Goal: Find specific page/section: Find specific page/section

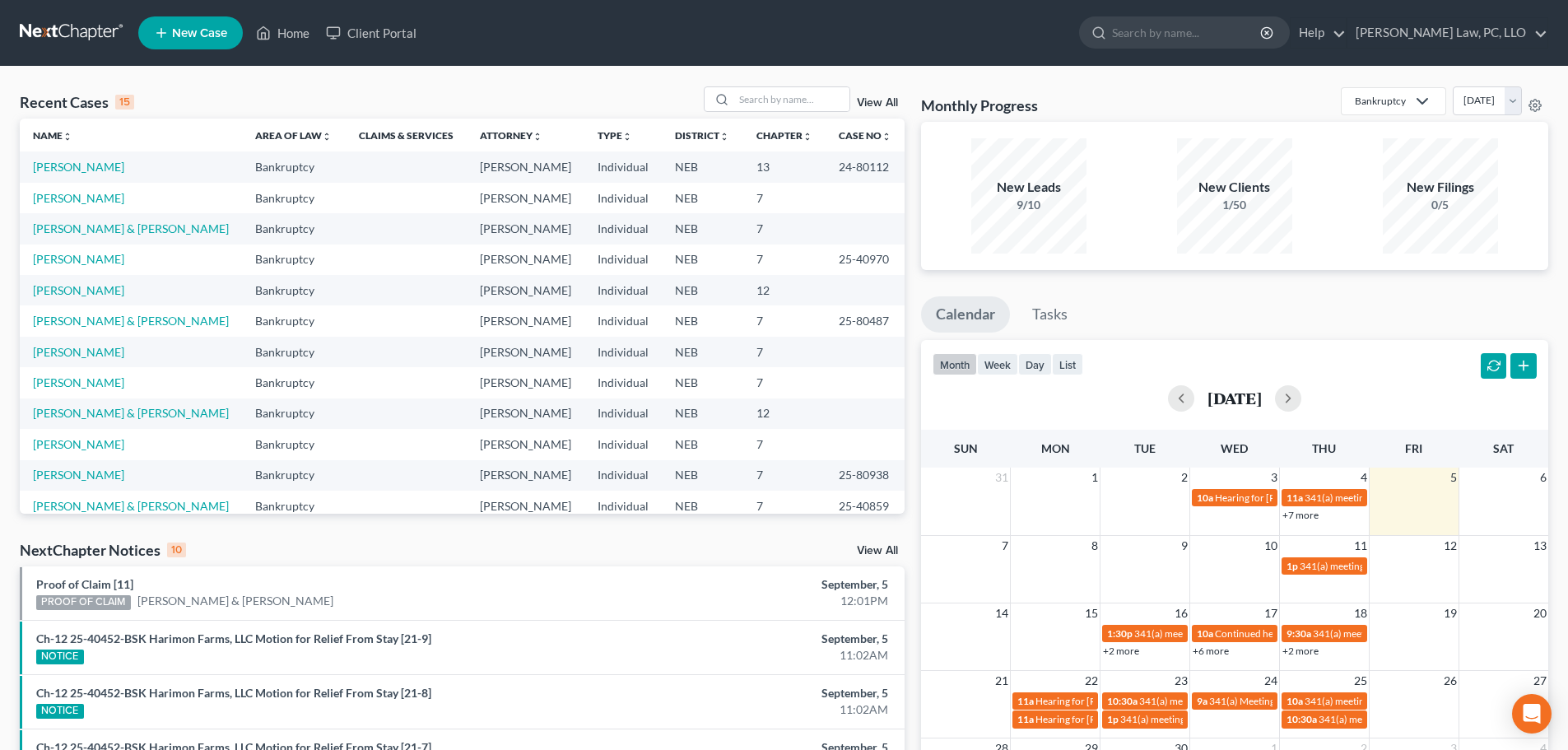
click at [878, 37] on ul "New Case Home Client Portal - No Result - See all results Or Press Enter... Hel…" at bounding box center [843, 32] width 1410 height 43
click at [1207, 39] on input "search" at bounding box center [1187, 32] width 150 height 31
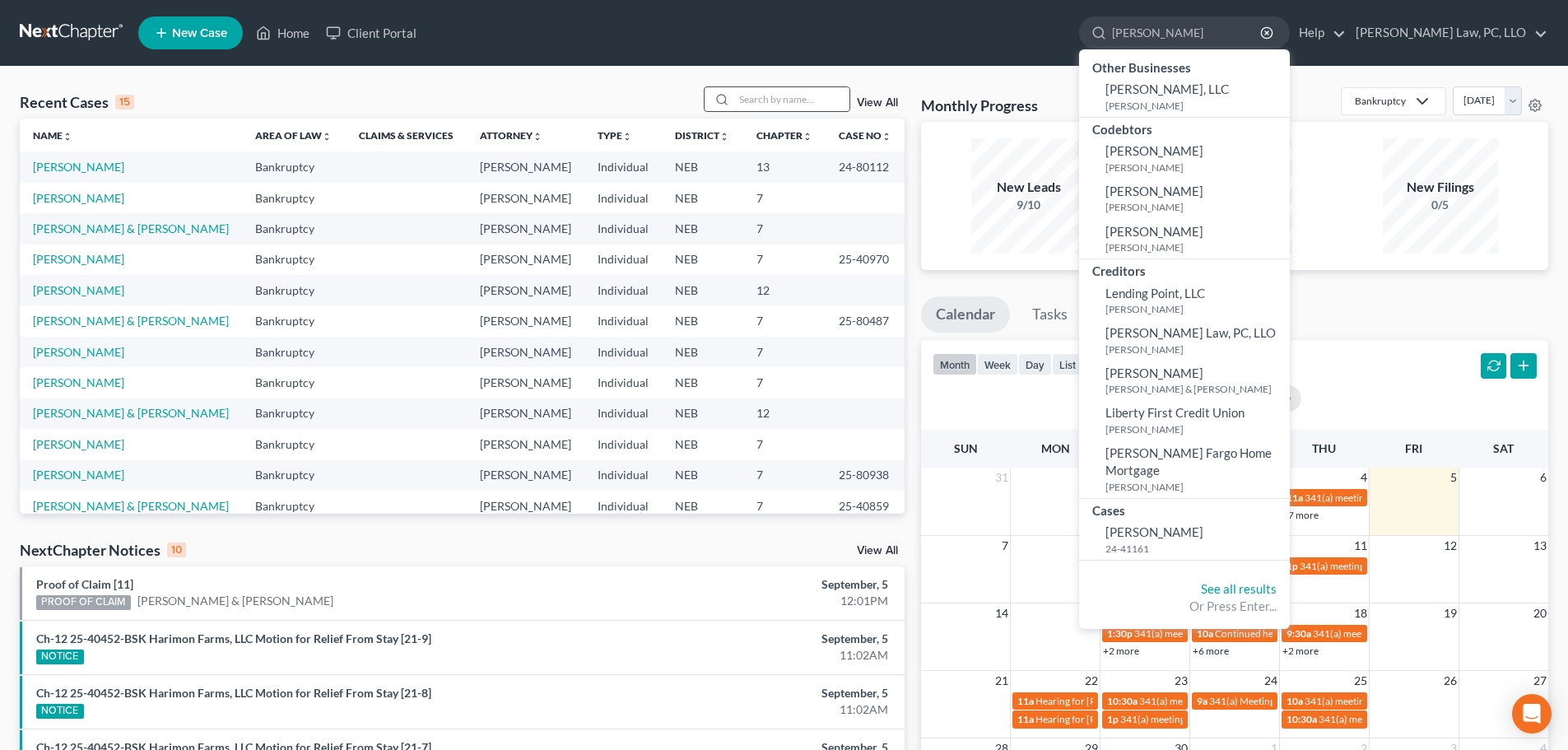
type input "[PERSON_NAME]"
click at [794, 99] on input "search" at bounding box center [792, 99] width 115 height 24
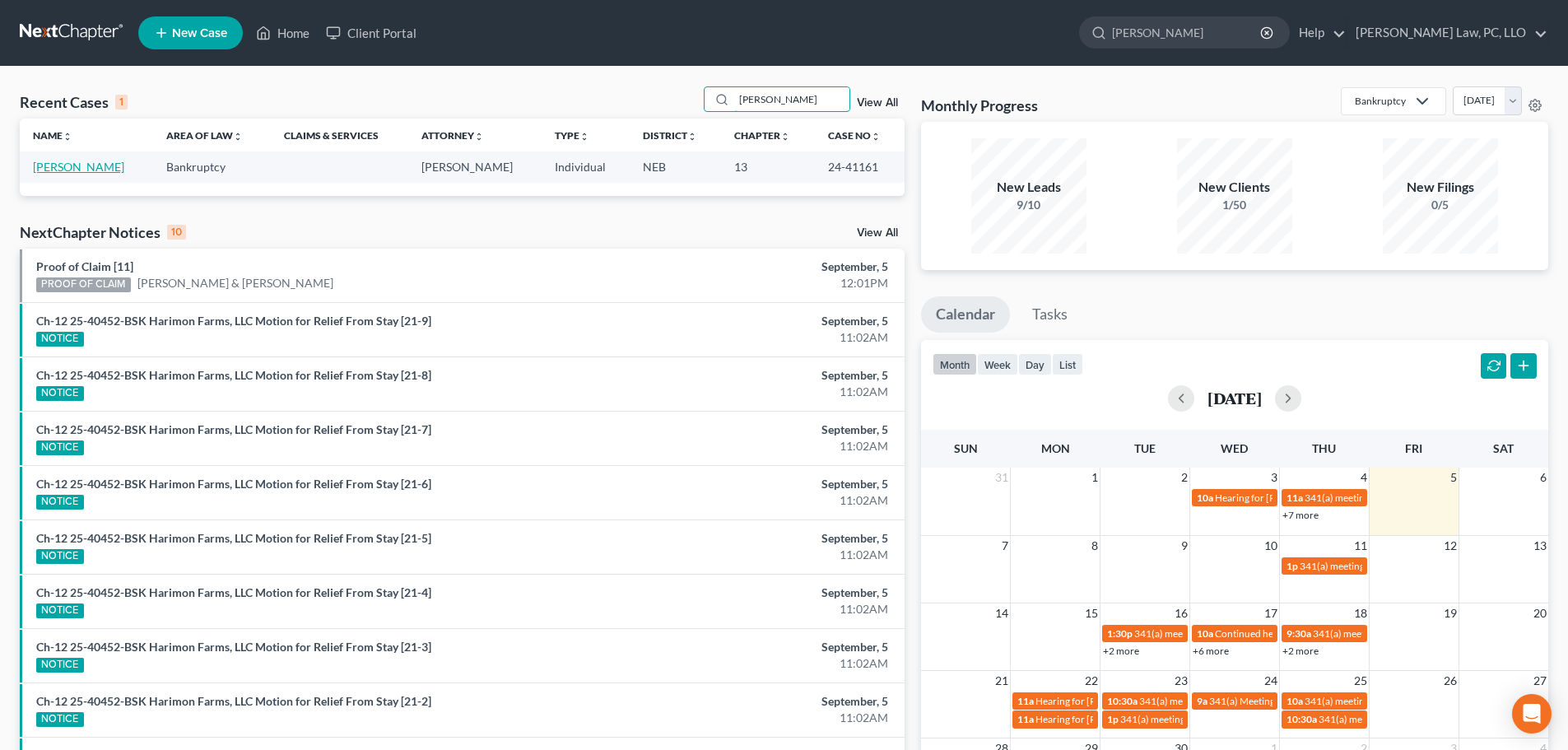
type input "[PERSON_NAME]"
click at [90, 163] on link "[PERSON_NAME]" at bounding box center [79, 167] width 92 height 14
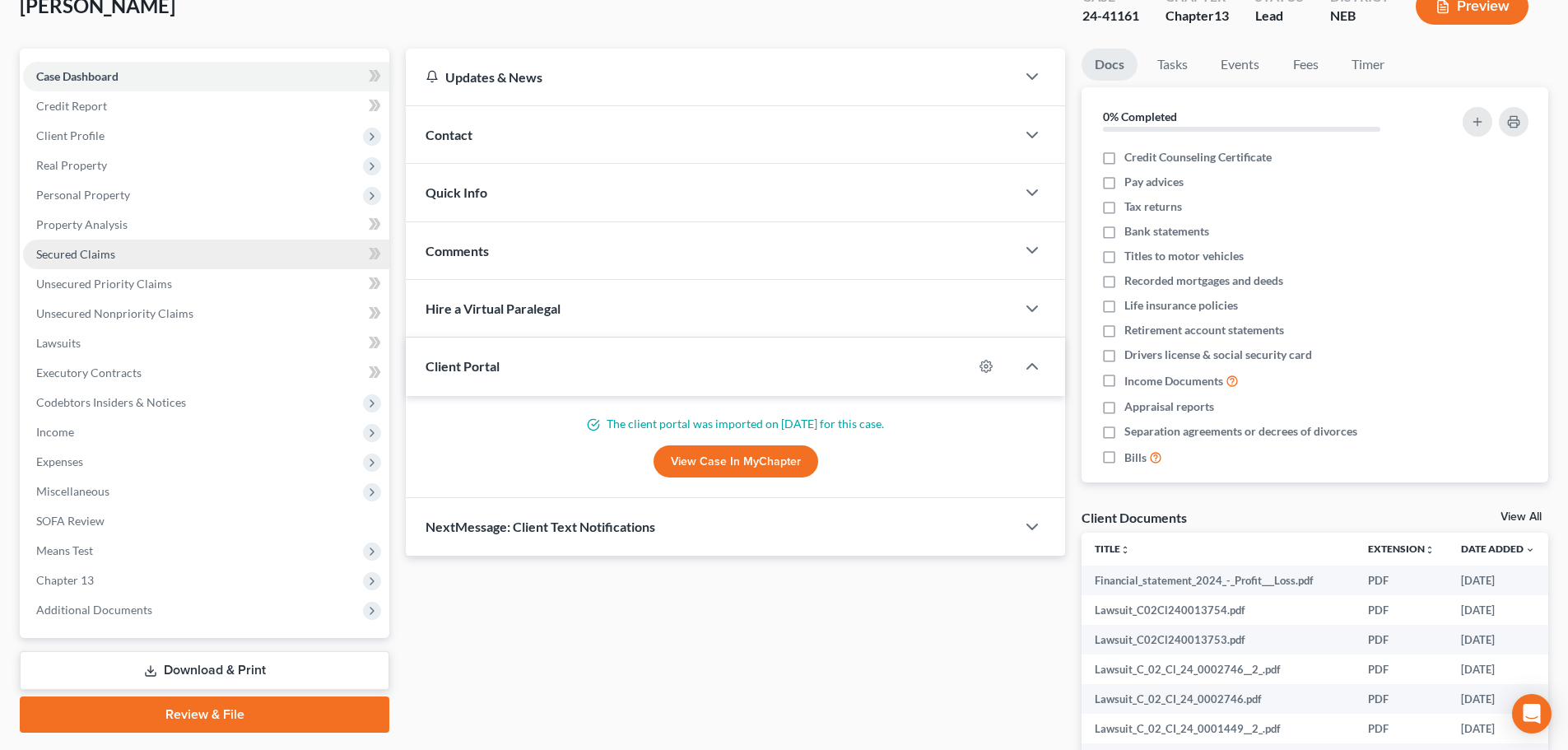
scroll to position [64, 0]
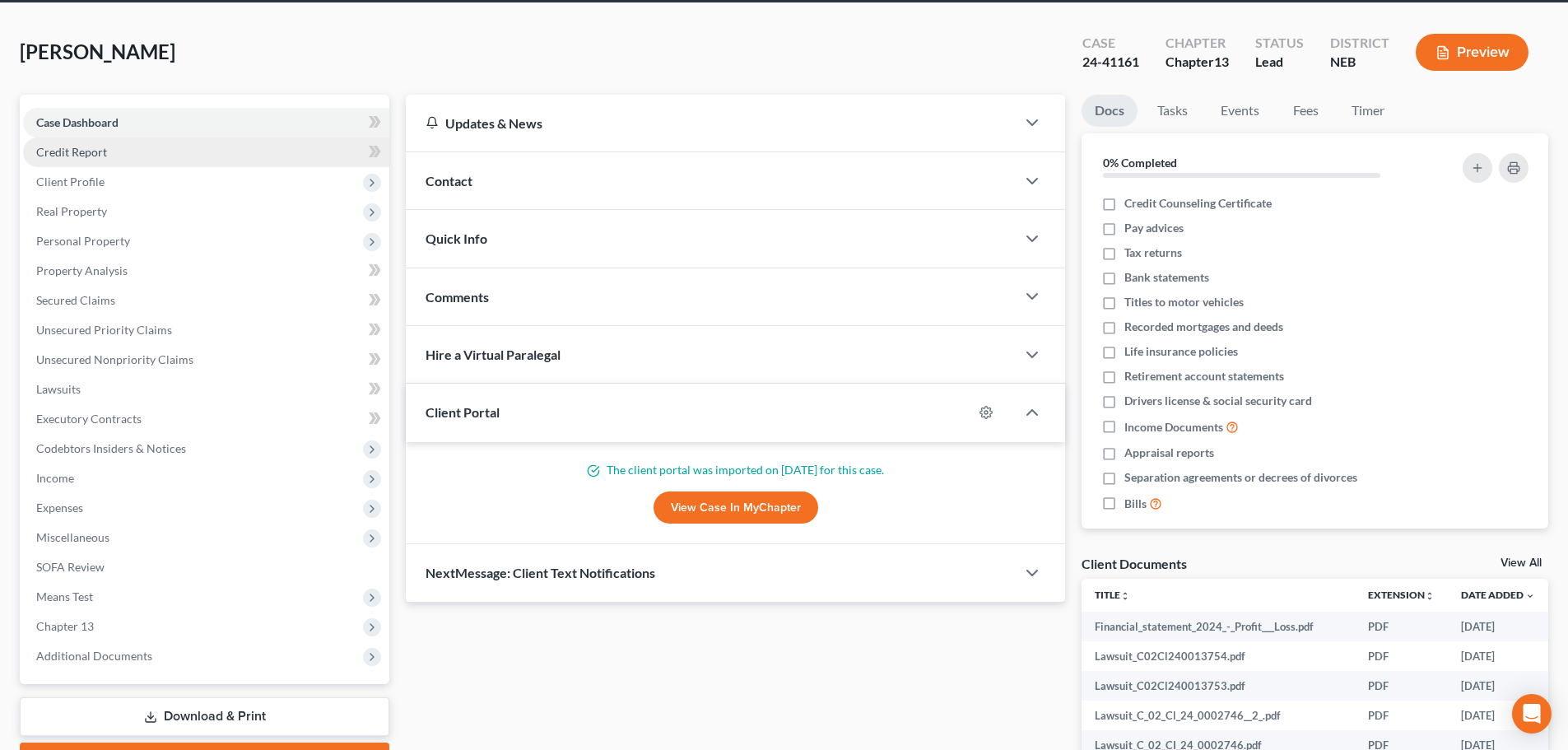
click at [93, 150] on span "Credit Report" at bounding box center [71, 152] width 71 height 14
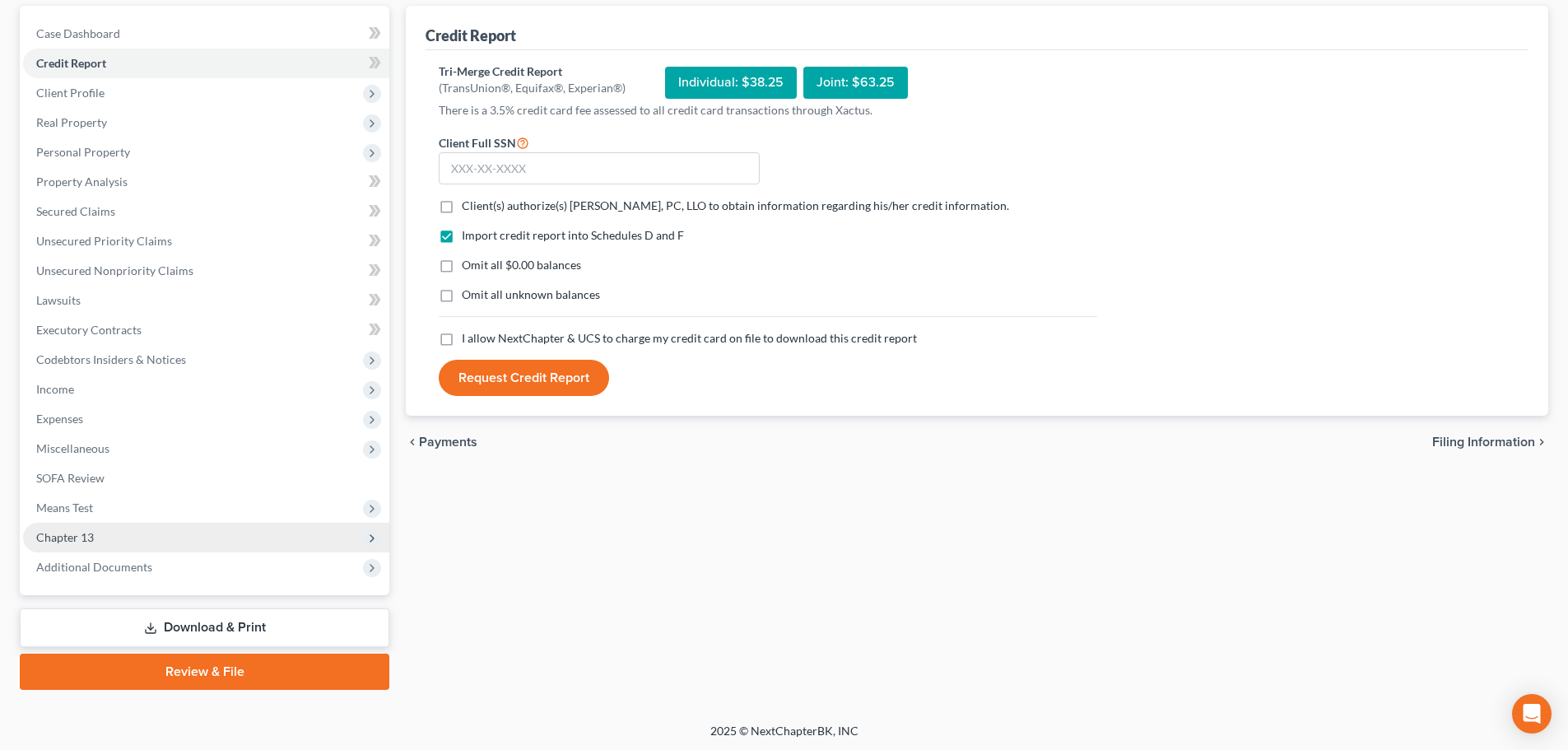
scroll to position [155, 0]
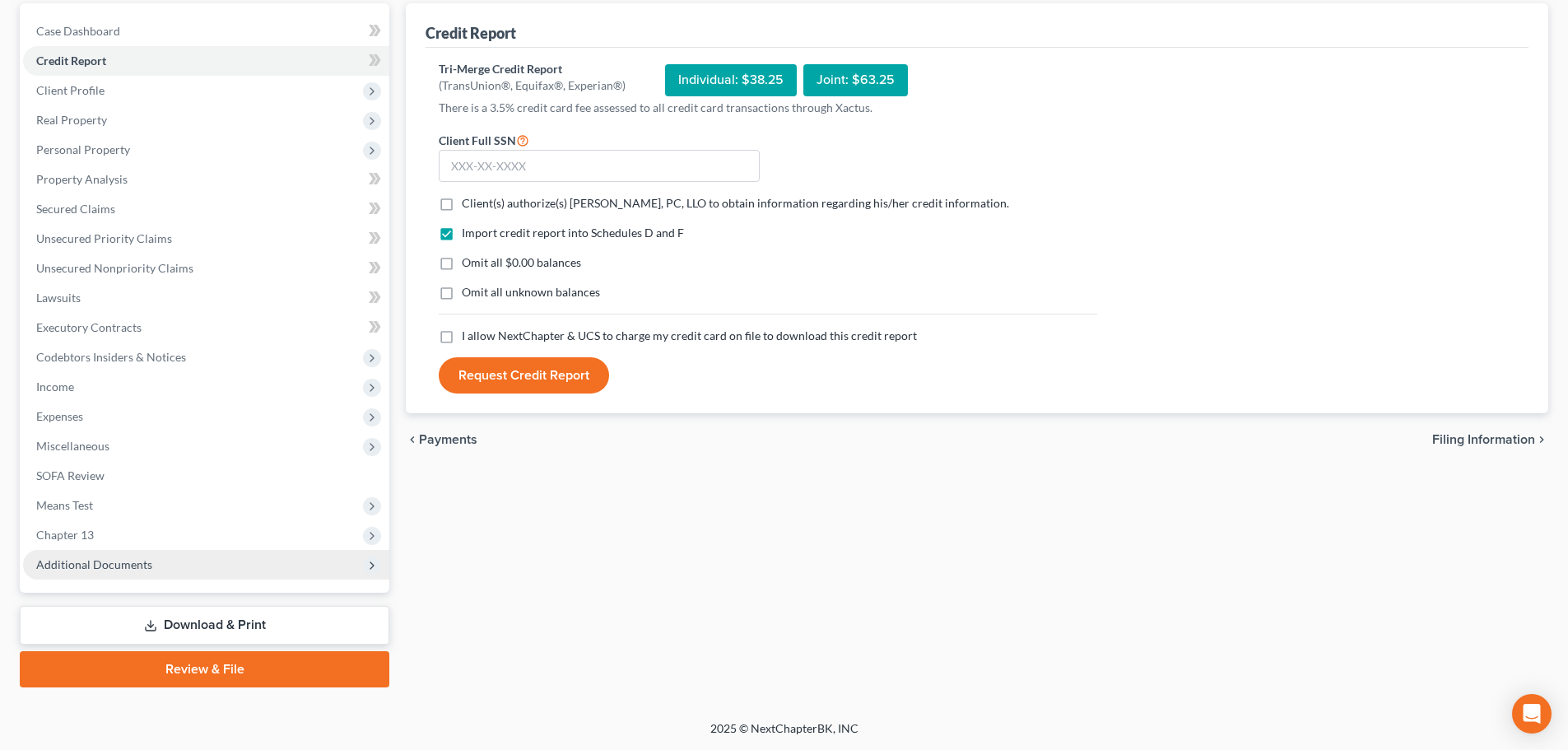
click at [96, 572] on span "Additional Documents" at bounding box center [205, 565] width 366 height 30
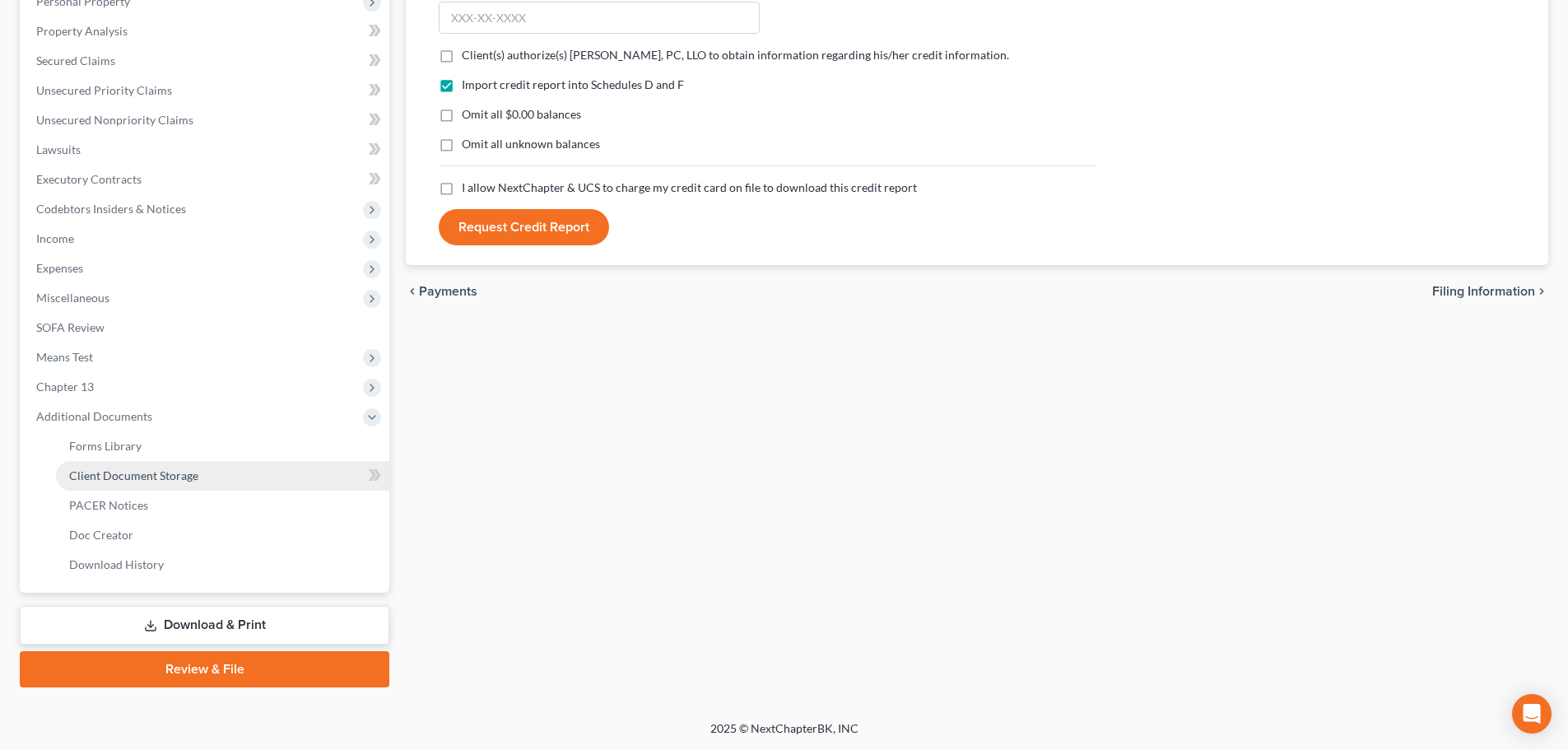
click at [173, 477] on span "Client Document Storage" at bounding box center [134, 476] width 129 height 14
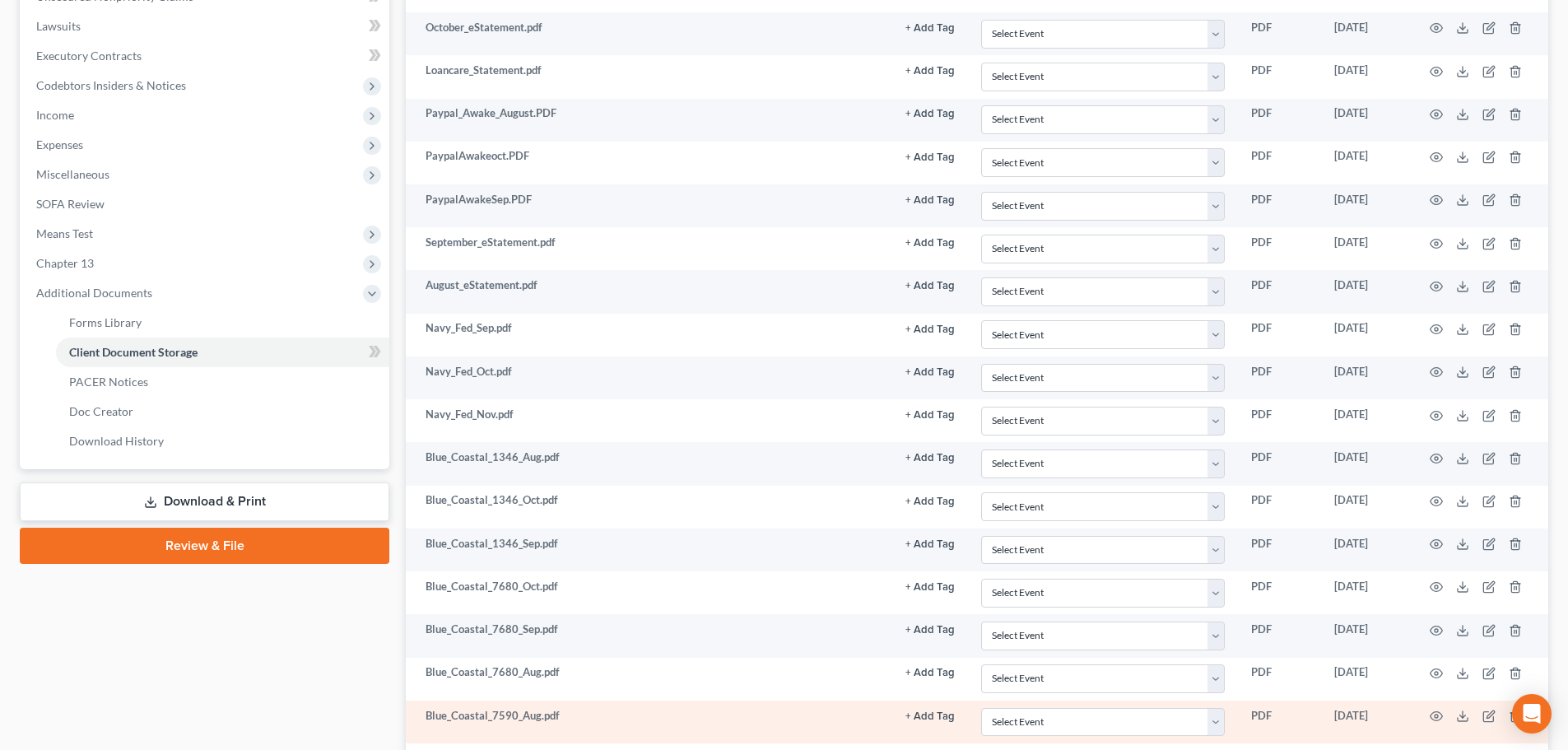
scroll to position [24, 0]
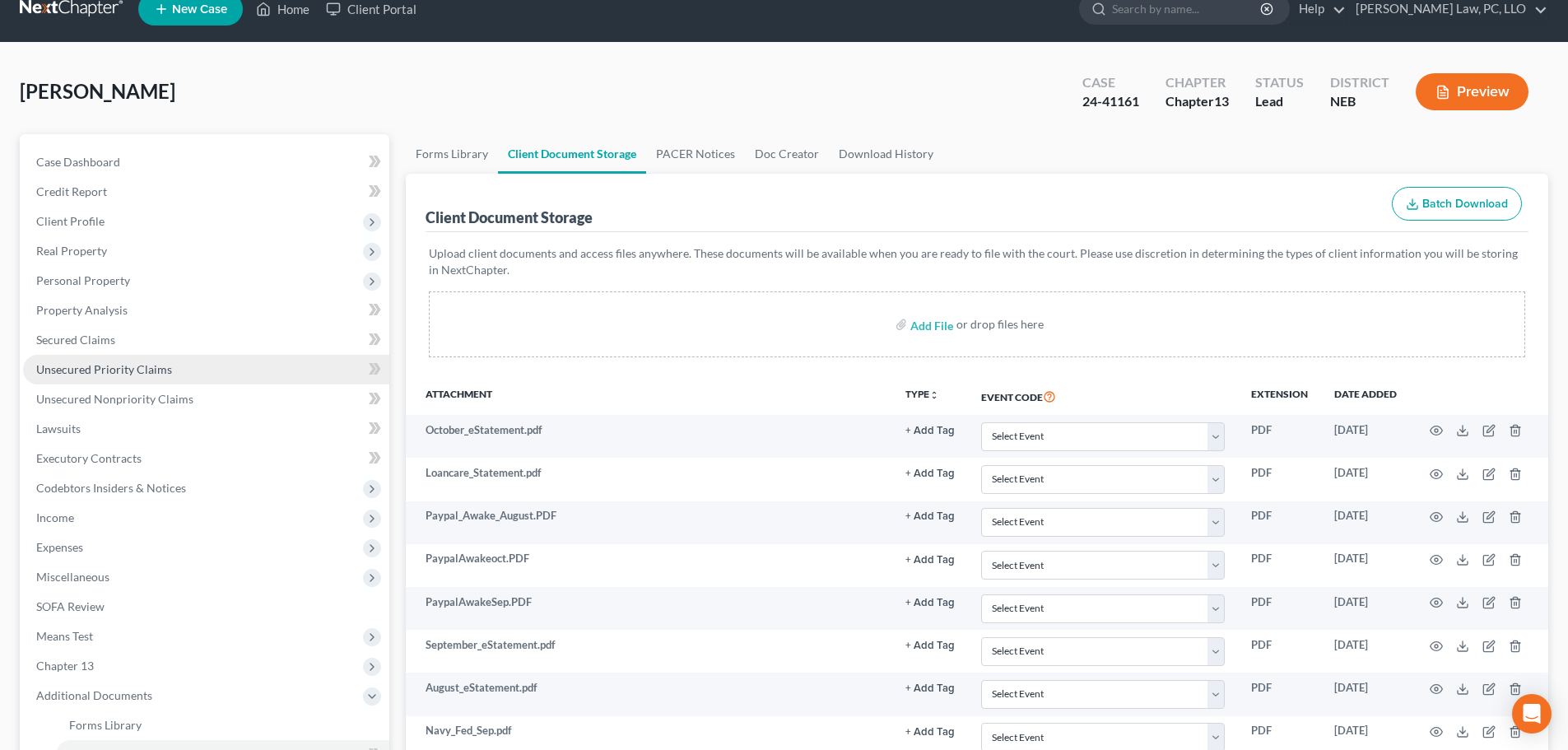
click at [111, 376] on link "Unsecured Priority Claims" at bounding box center [205, 370] width 366 height 30
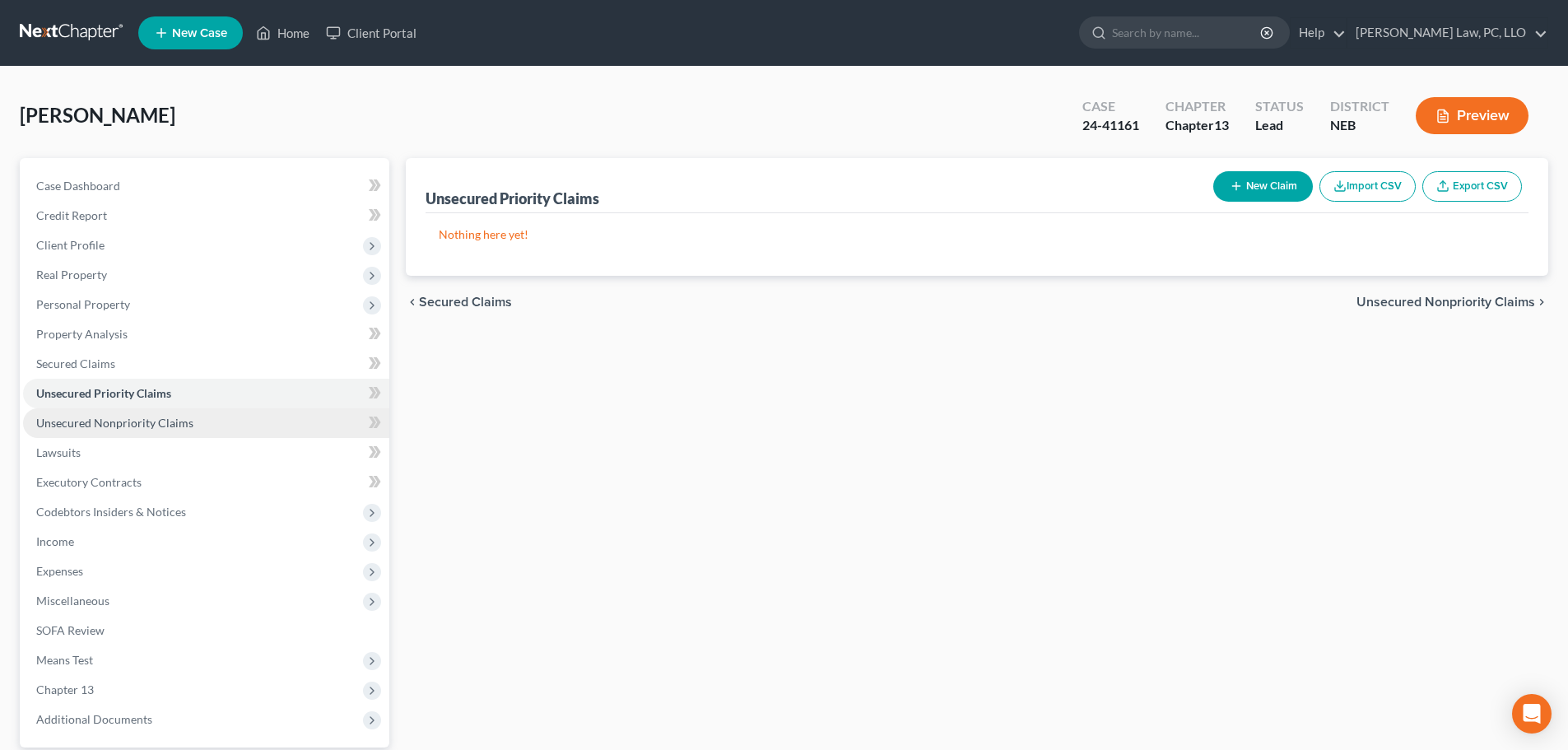
click at [145, 432] on link "Unsecured Nonpriority Claims" at bounding box center [205, 423] width 366 height 30
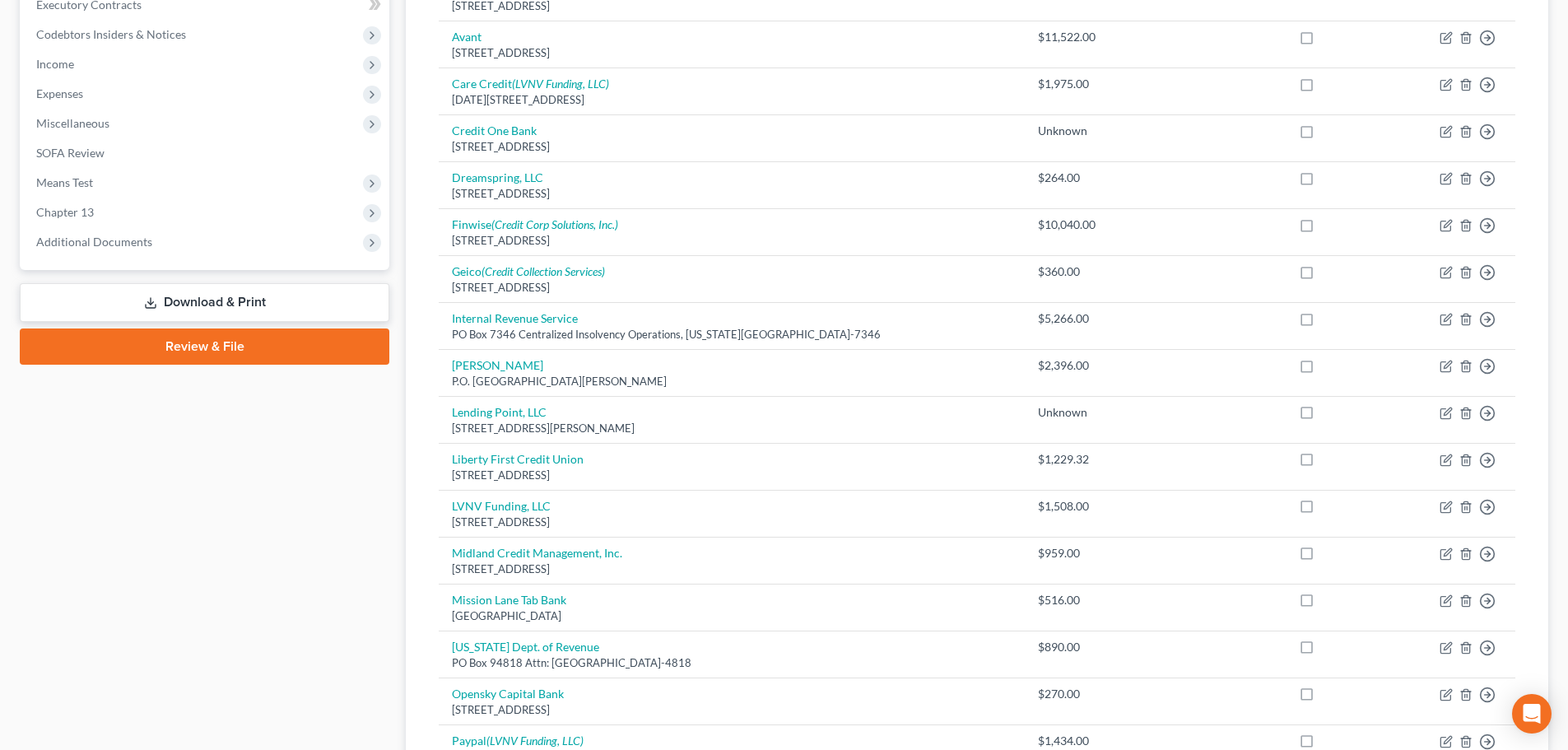
scroll to position [412, 0]
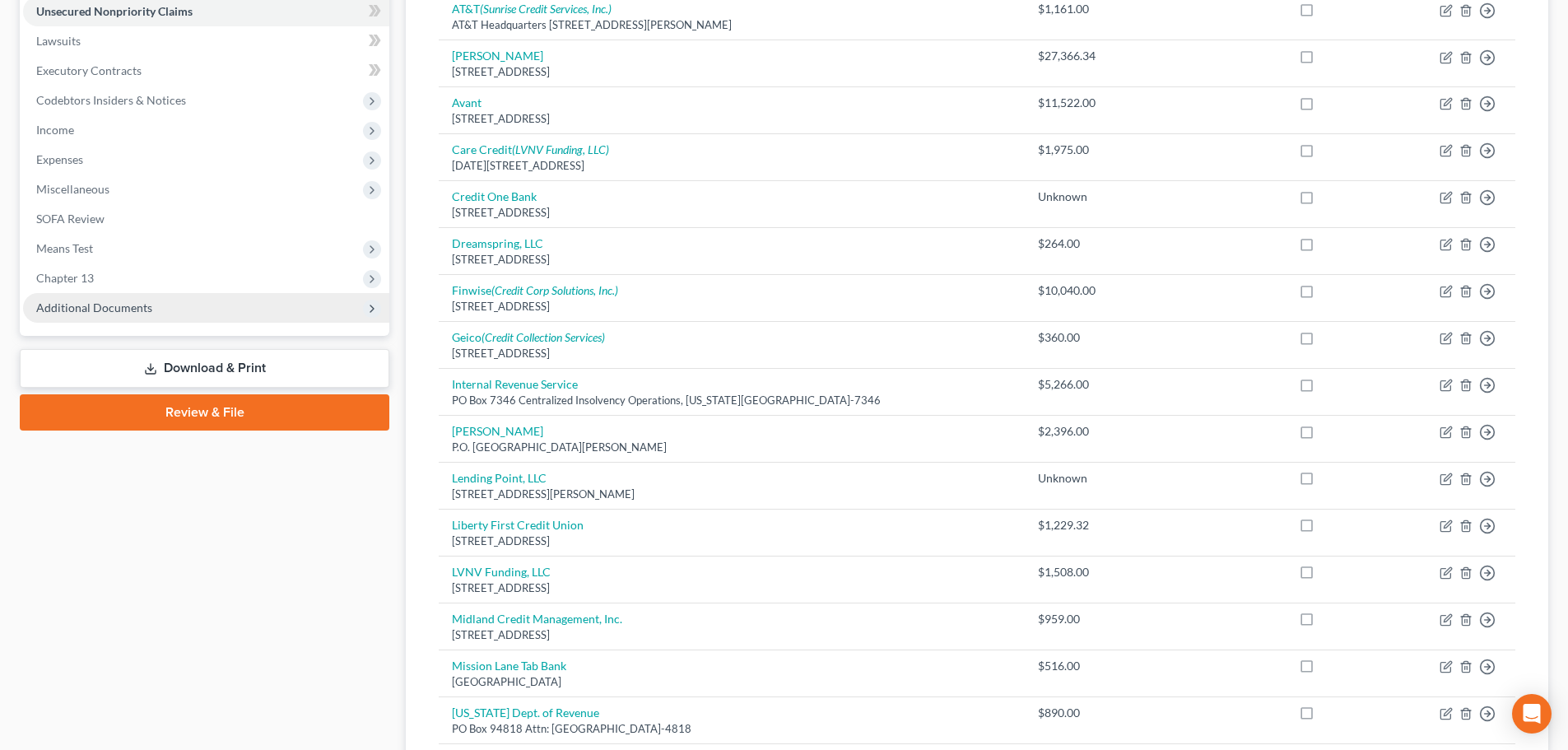
click at [211, 320] on span "Additional Documents" at bounding box center [205, 308] width 366 height 30
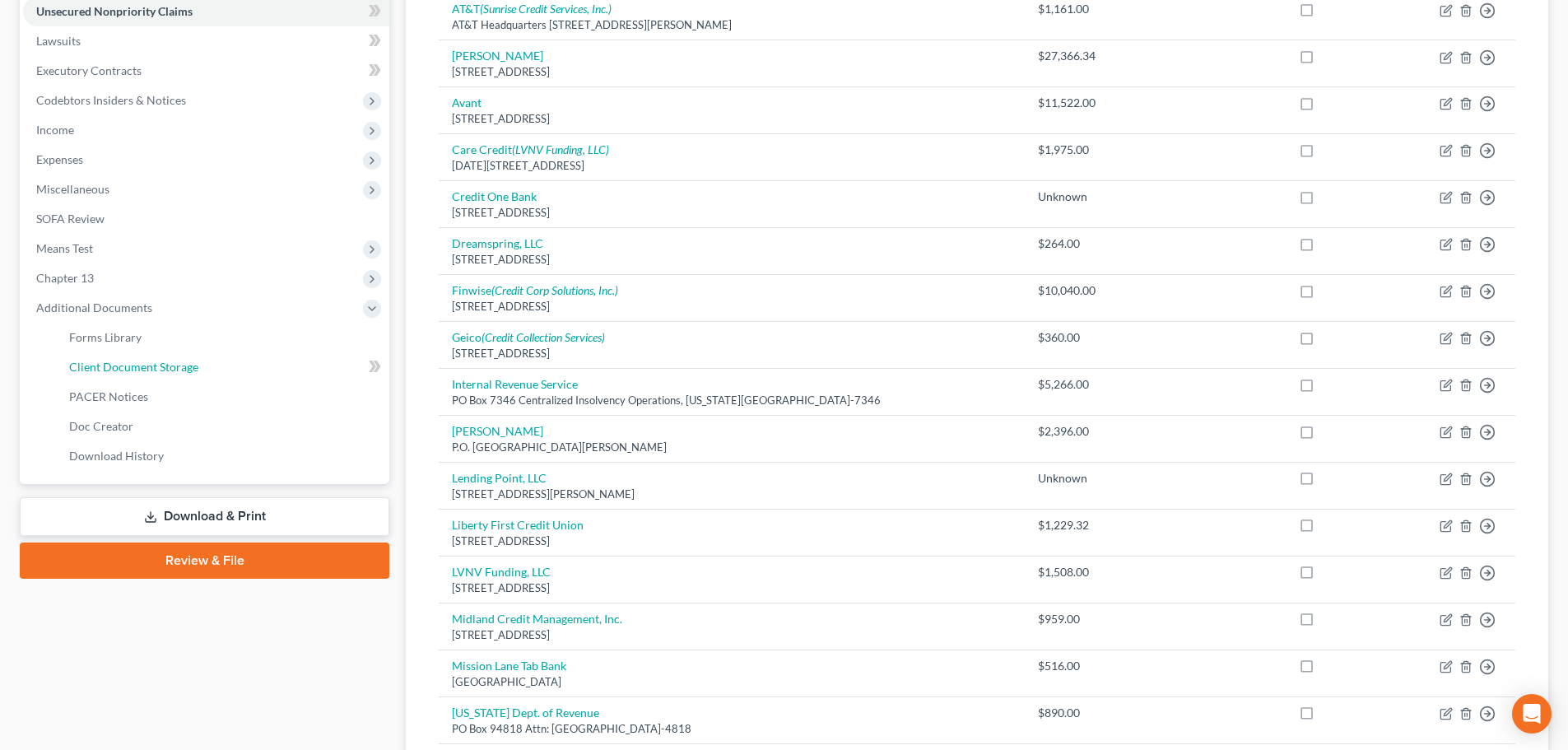
drag, startPoint x: 205, startPoint y: 370, endPoint x: 856, endPoint y: 518, distance: 667.6
click at [205, 370] on link "Client Document Storage" at bounding box center [222, 367] width 333 height 30
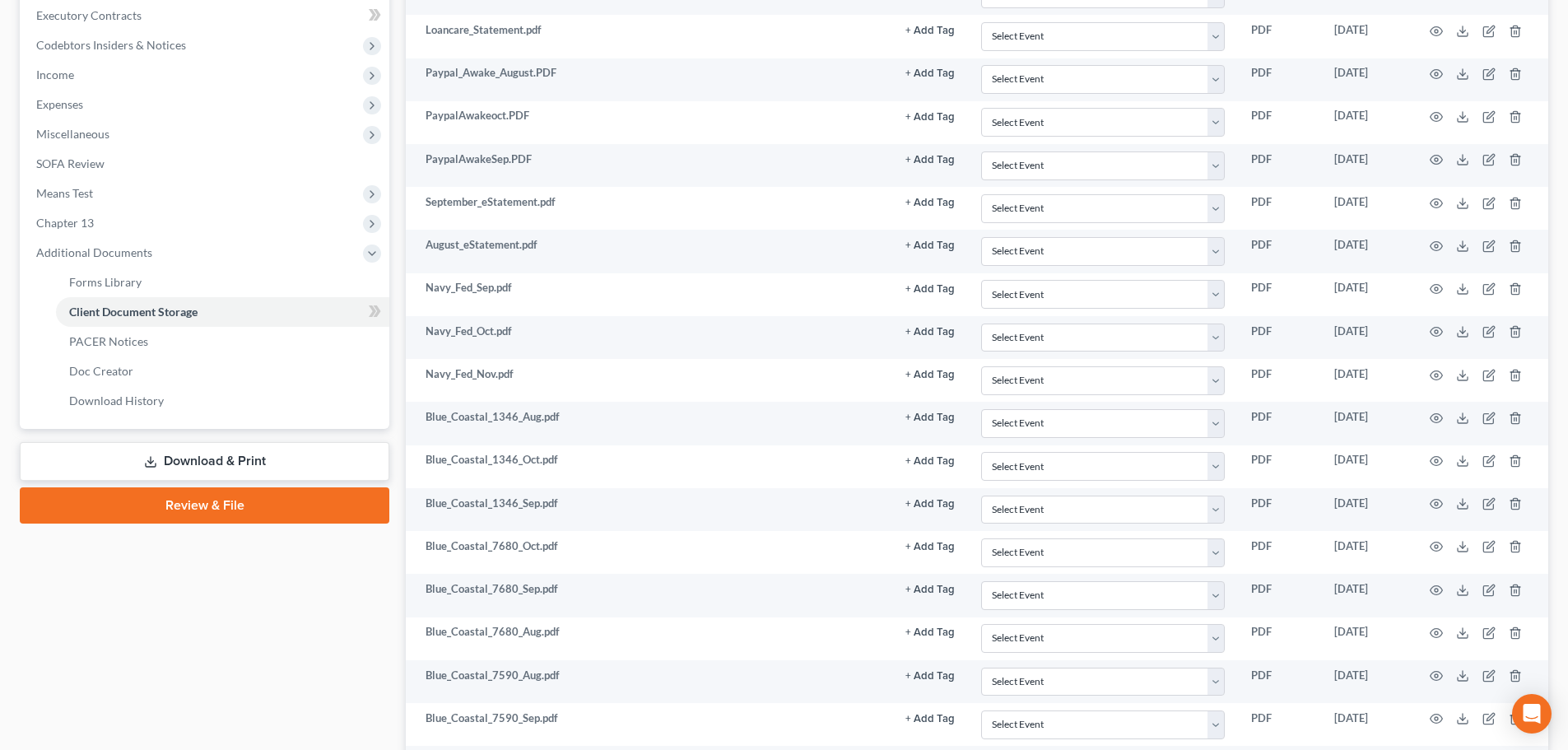
scroll to position [330, 0]
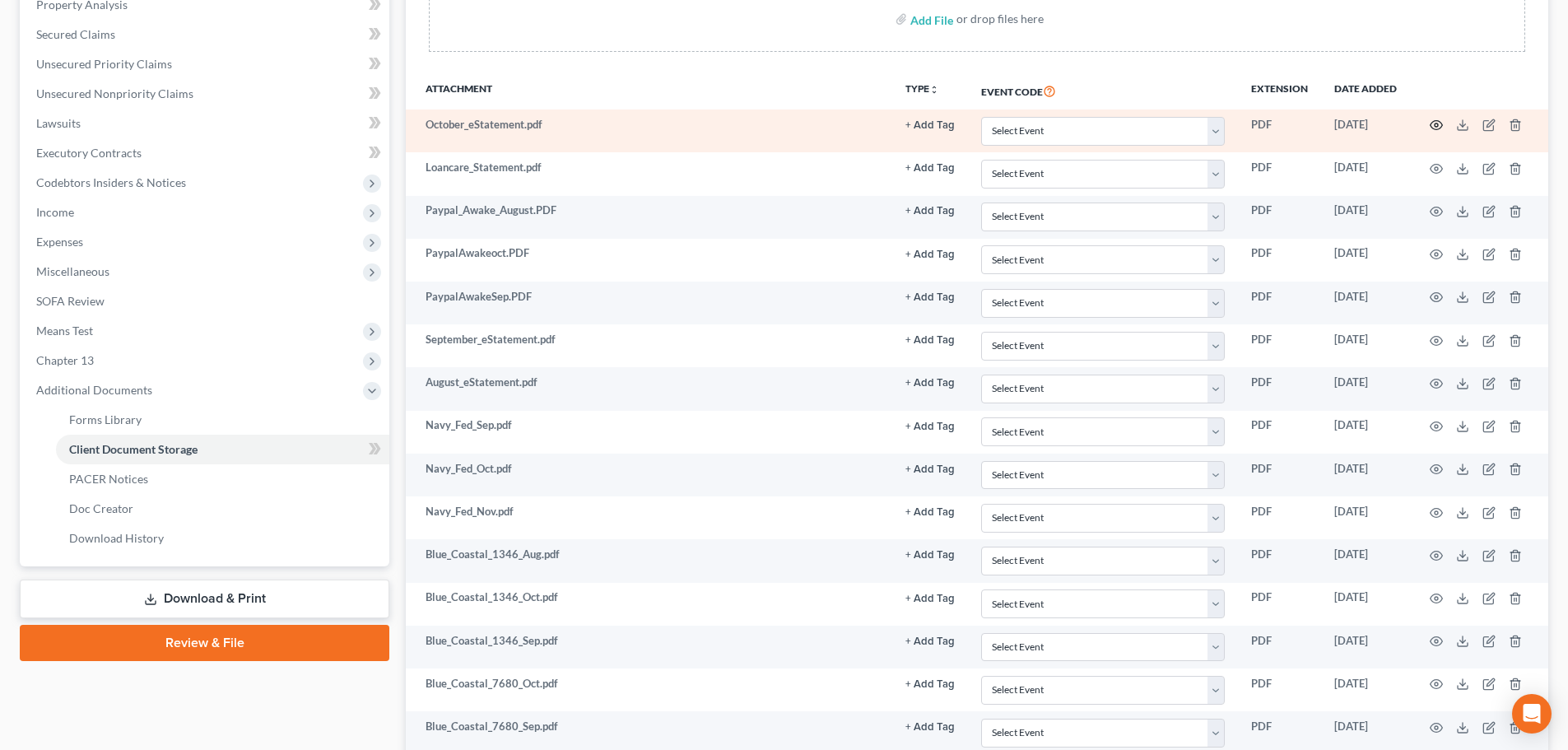
click at [1435, 124] on circle "button" at bounding box center [1436, 125] width 3 height 3
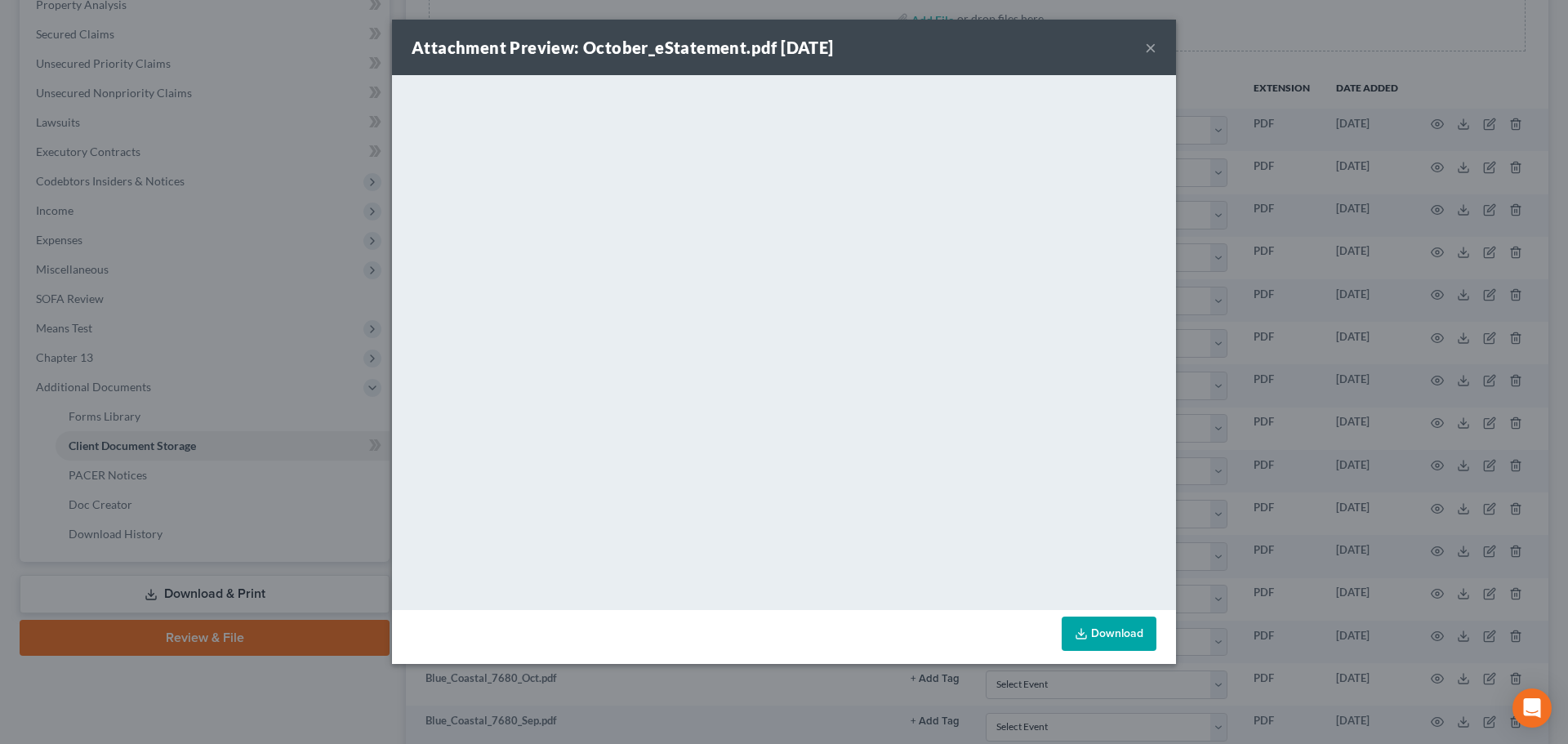
click at [1149, 49] on button "×" at bounding box center [1150, 47] width 11 height 20
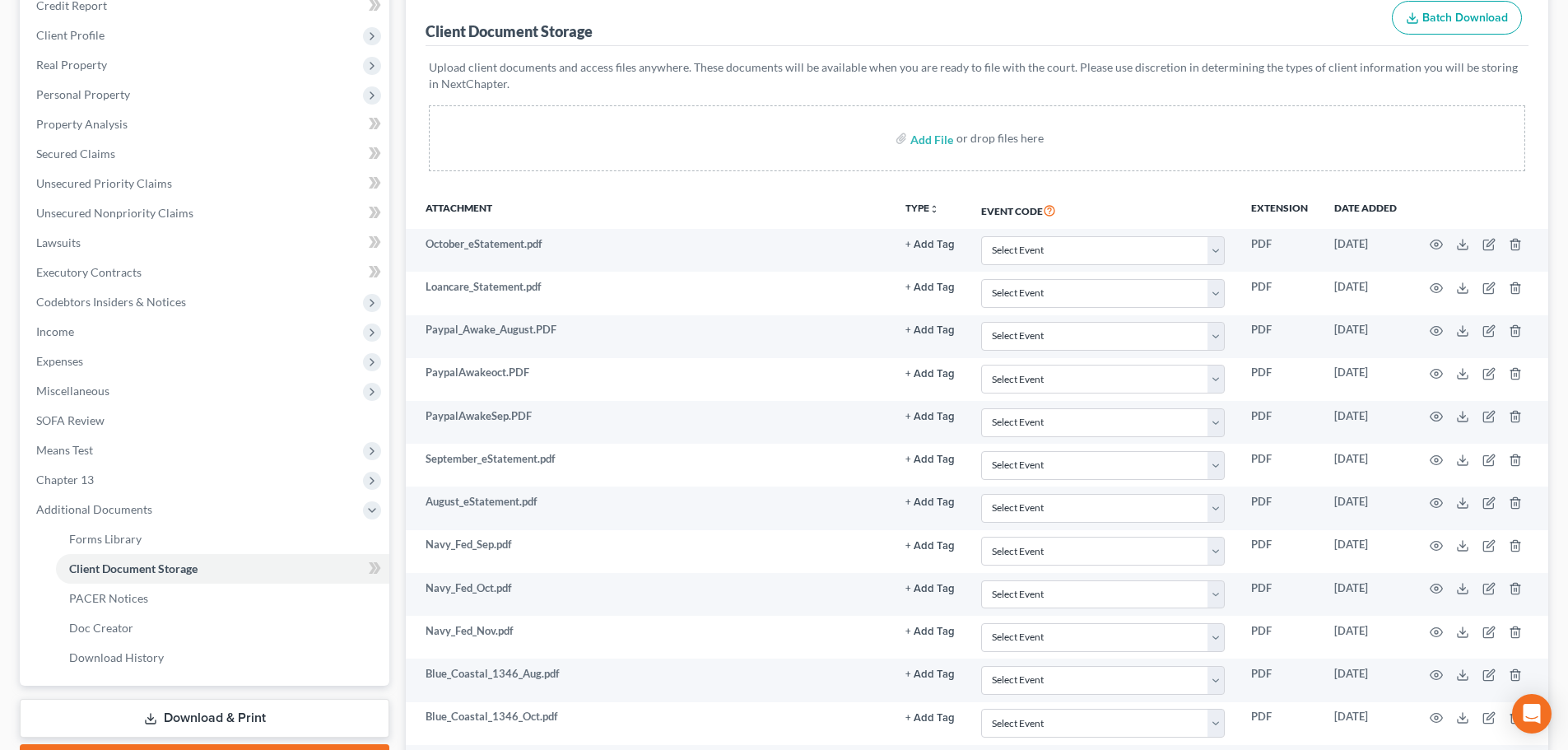
scroll to position [0, 0]
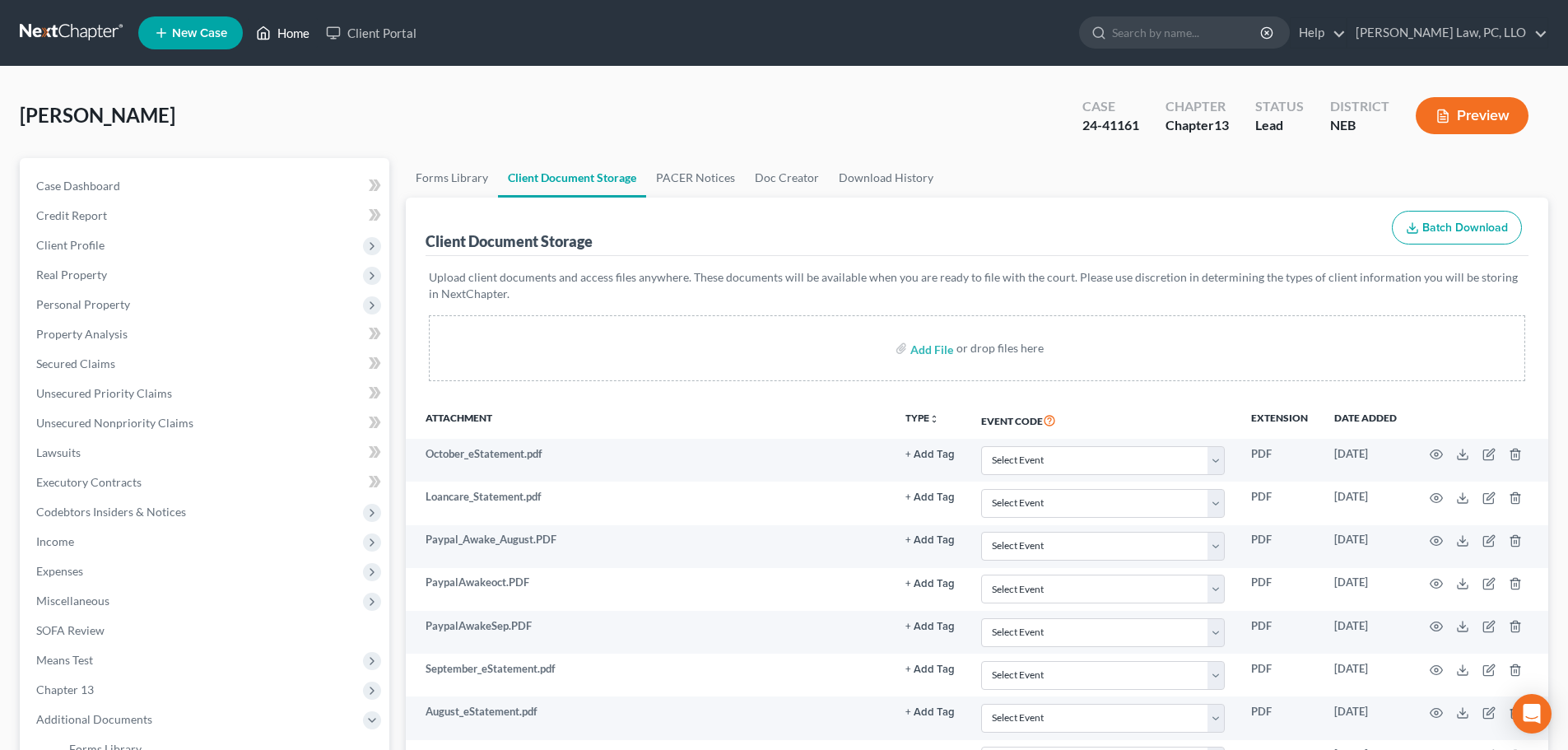
click at [297, 34] on link "Home" at bounding box center [282, 33] width 70 height 30
